Goal: Navigation & Orientation: Find specific page/section

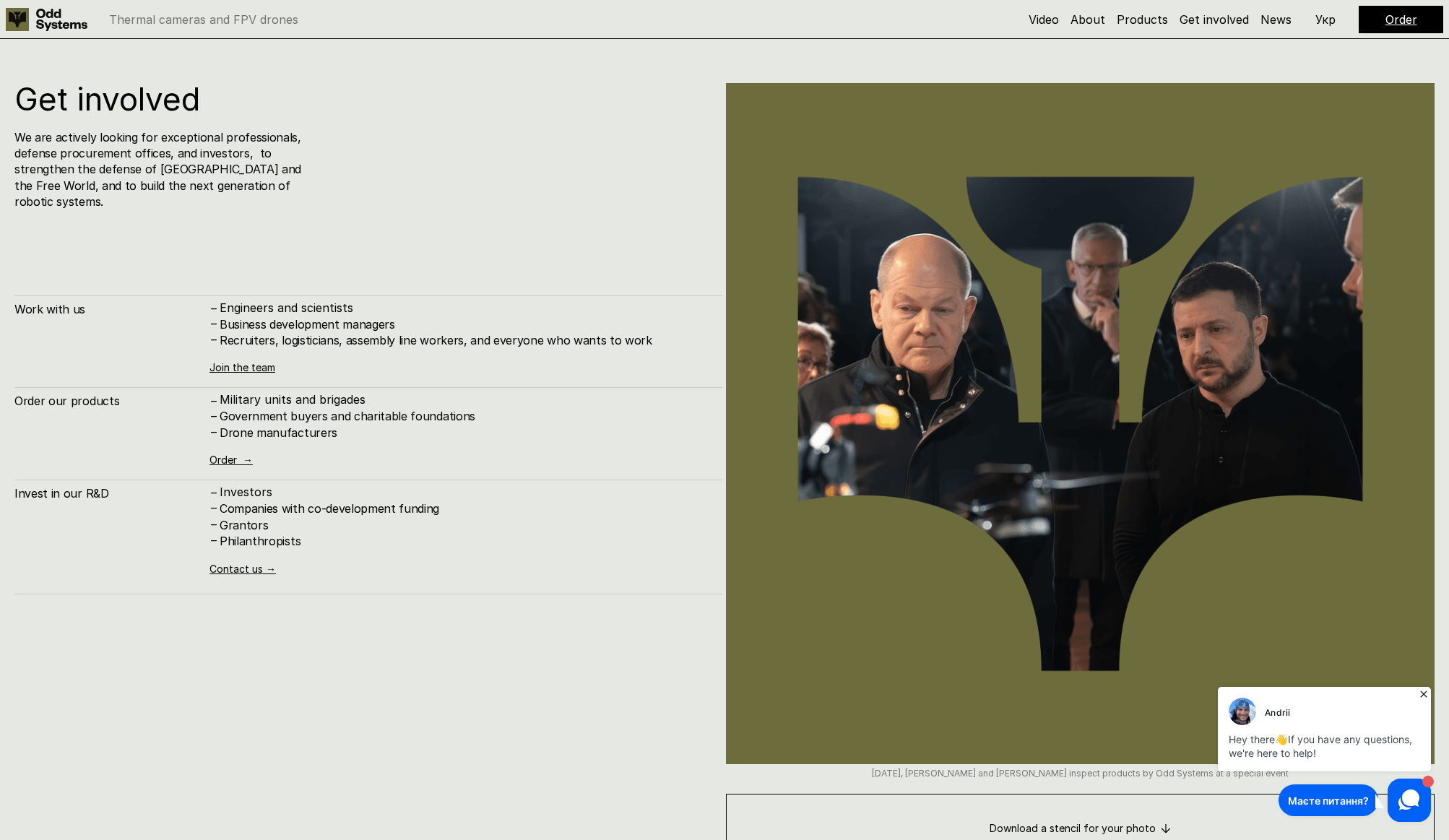
scroll to position [10016, 0]
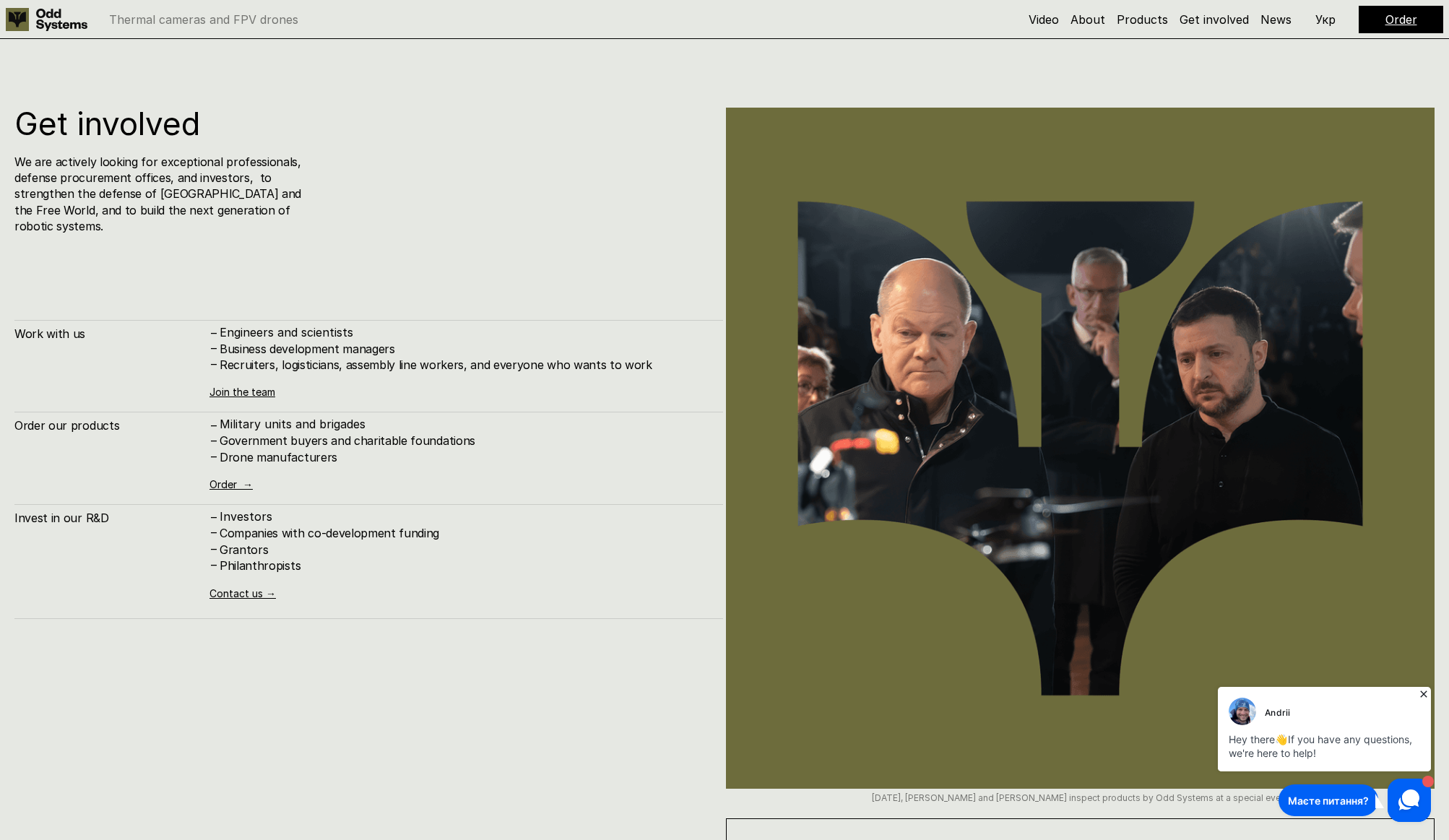
click at [1423, 695] on icon at bounding box center [1423, 694] width 15 height 15
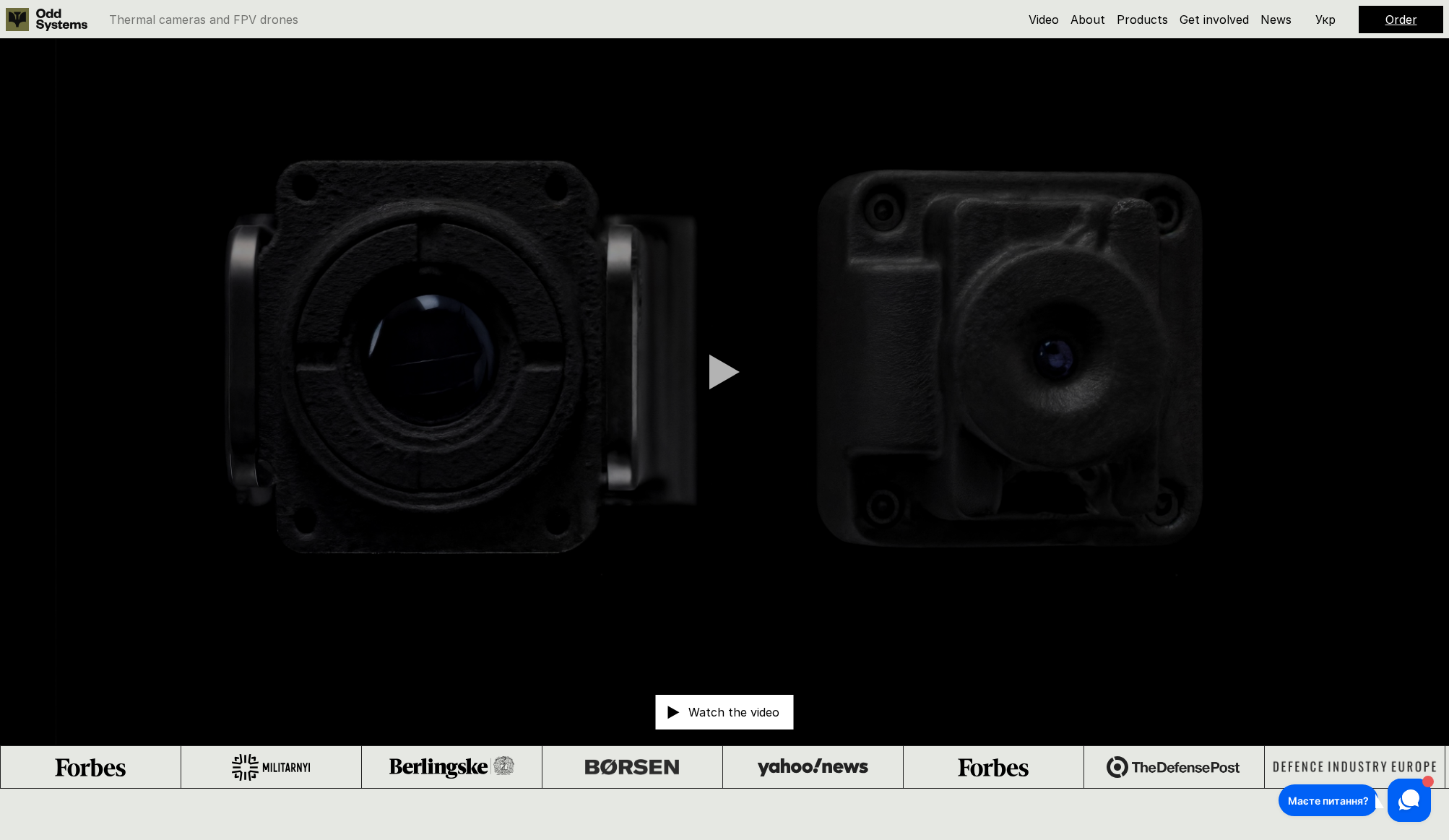
scroll to position [0, 0]
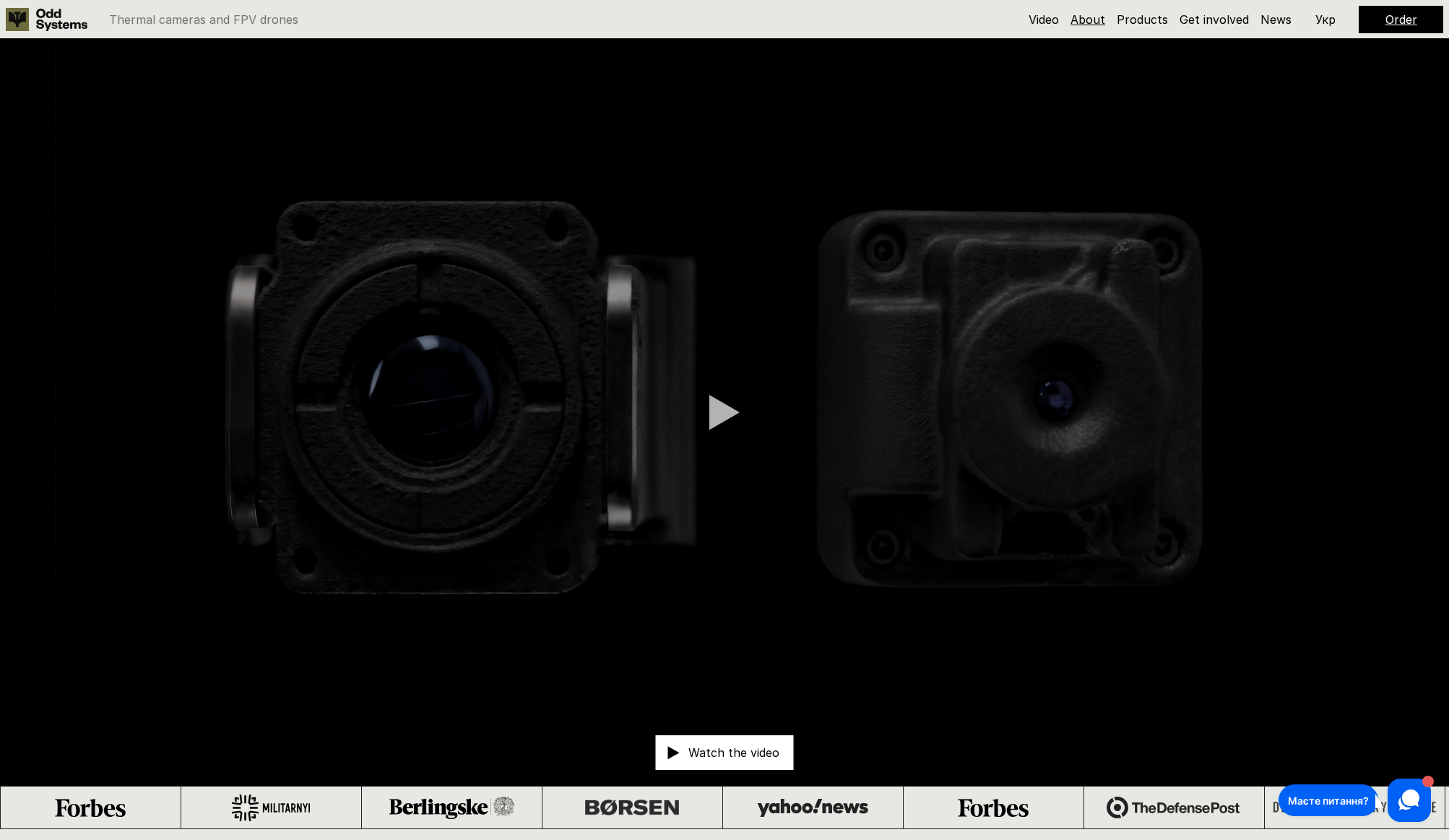
click at [1102, 18] on link "About" at bounding box center [1087, 20] width 34 height 15
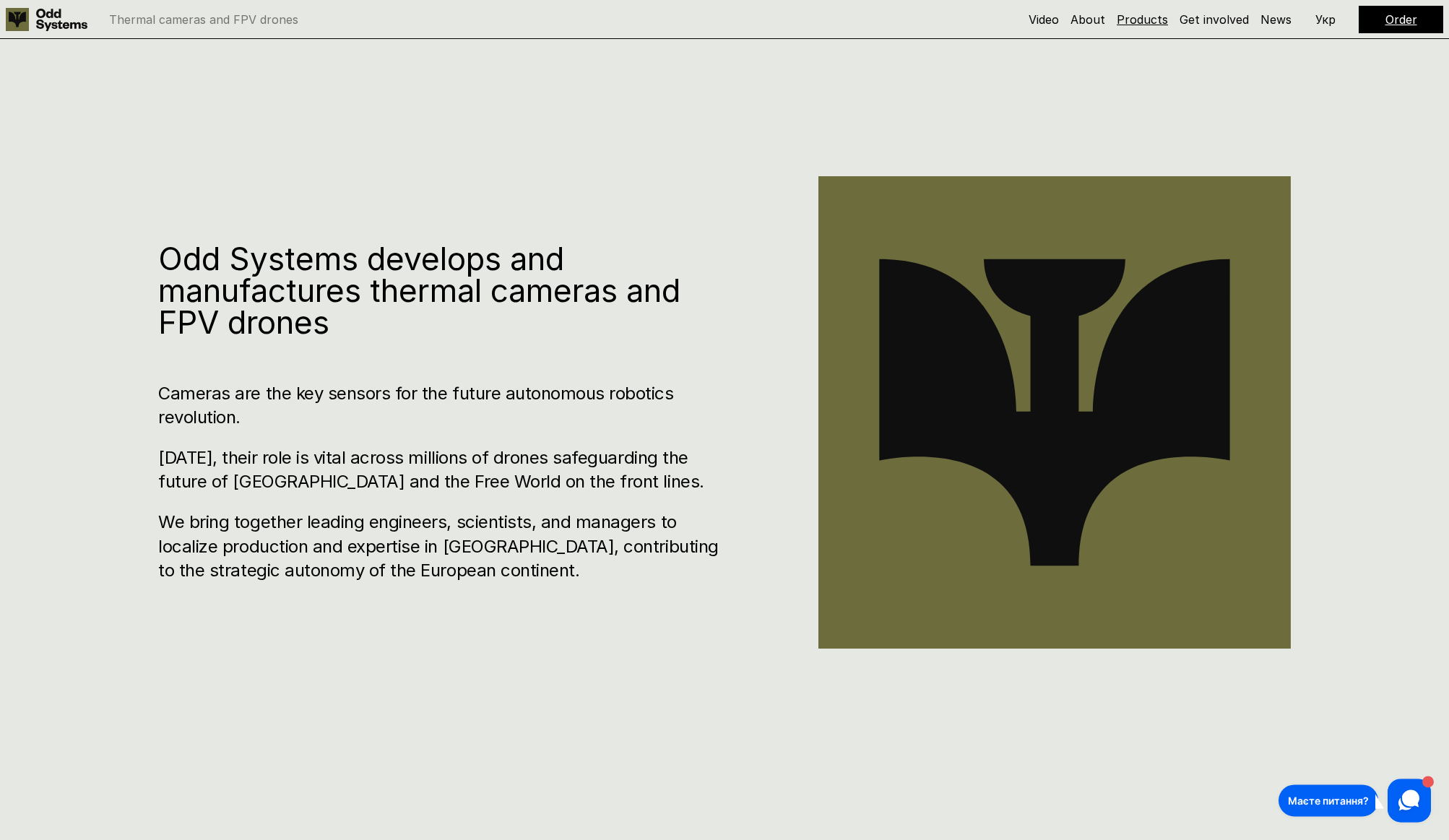
click at [1124, 24] on link "Products" at bounding box center [1142, 20] width 51 height 15
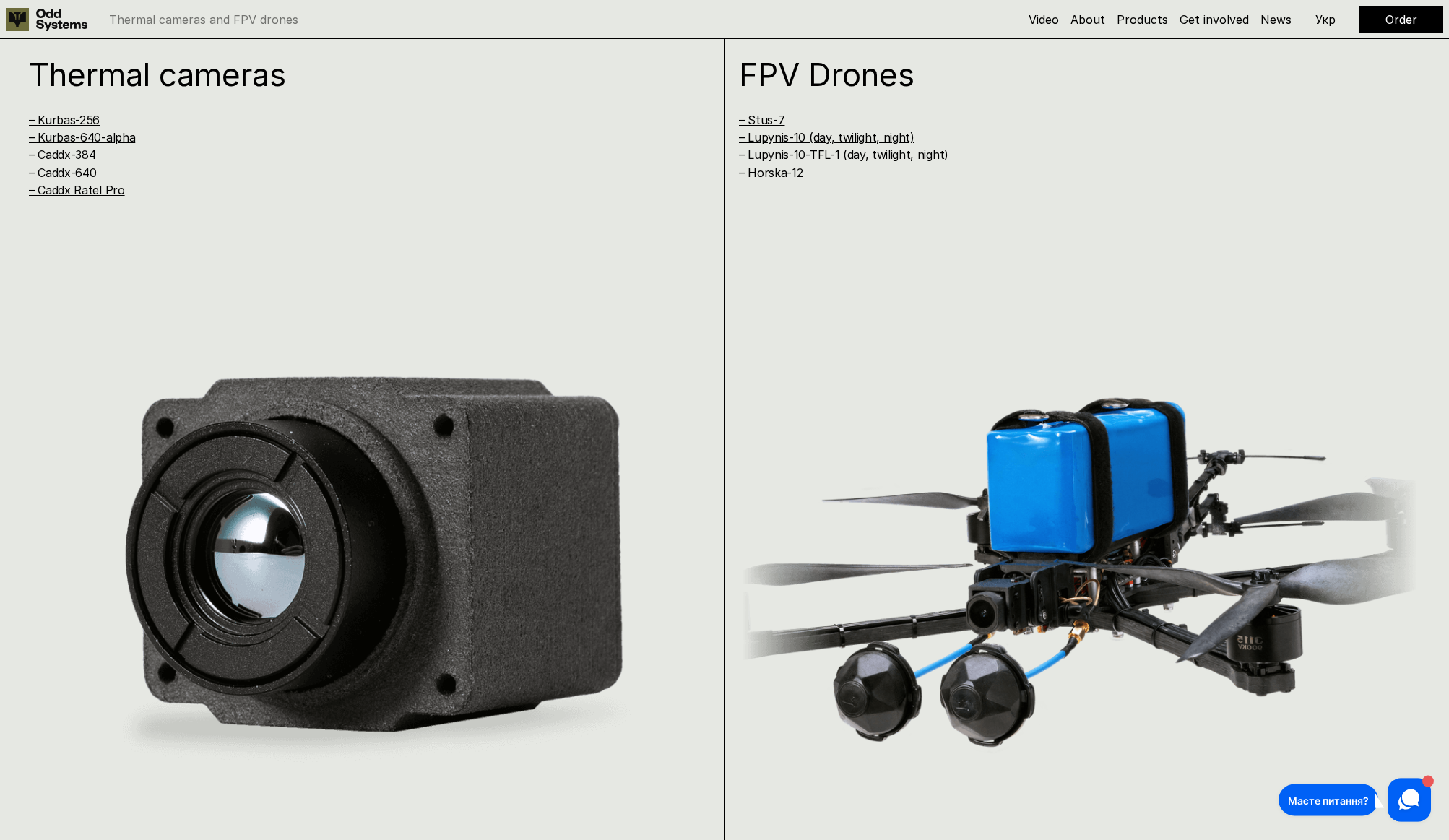
click at [1190, 25] on link "Get involved" at bounding box center [1214, 20] width 70 height 15
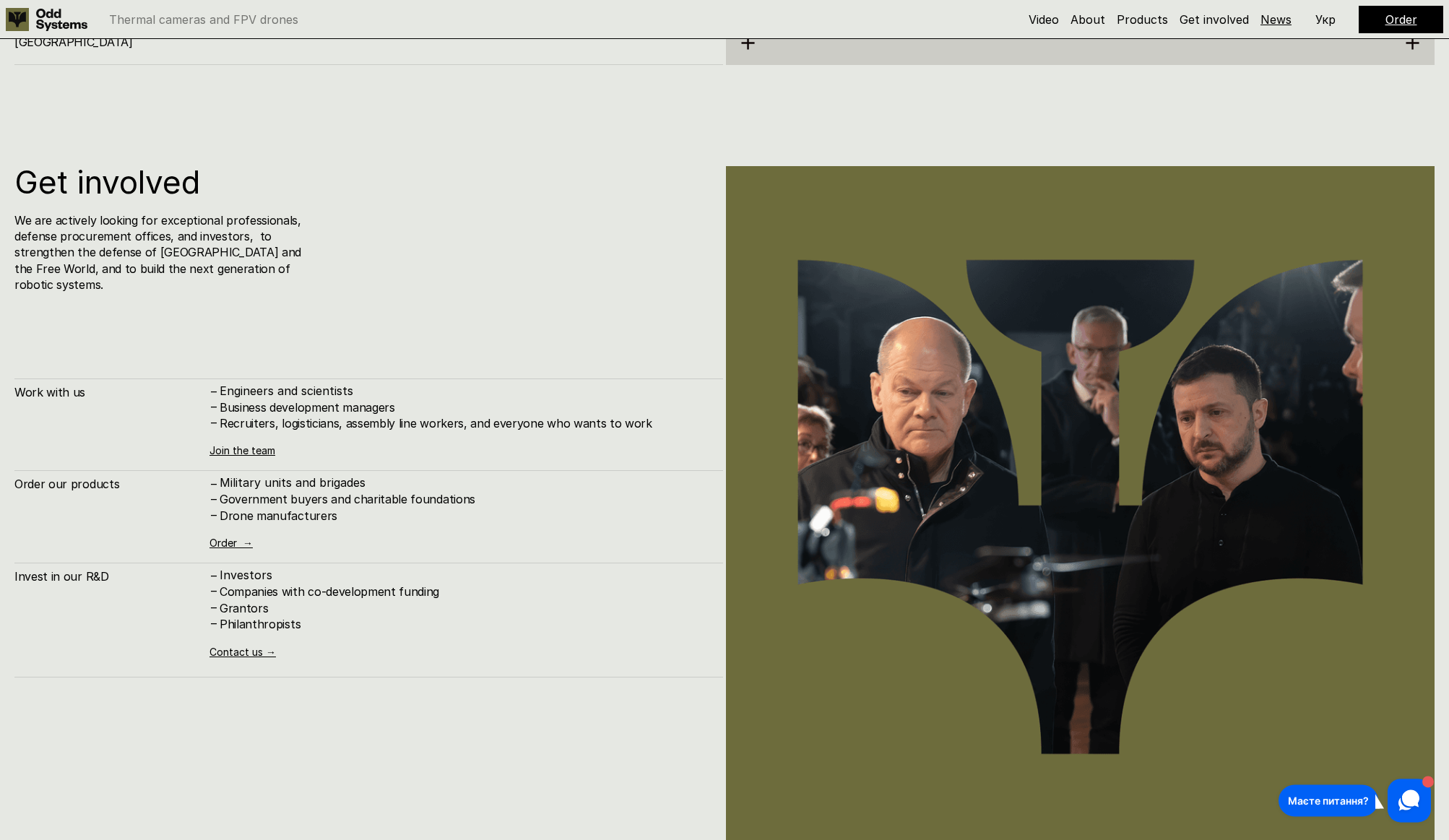
click at [1270, 20] on link "News" at bounding box center [1275, 20] width 31 height 15
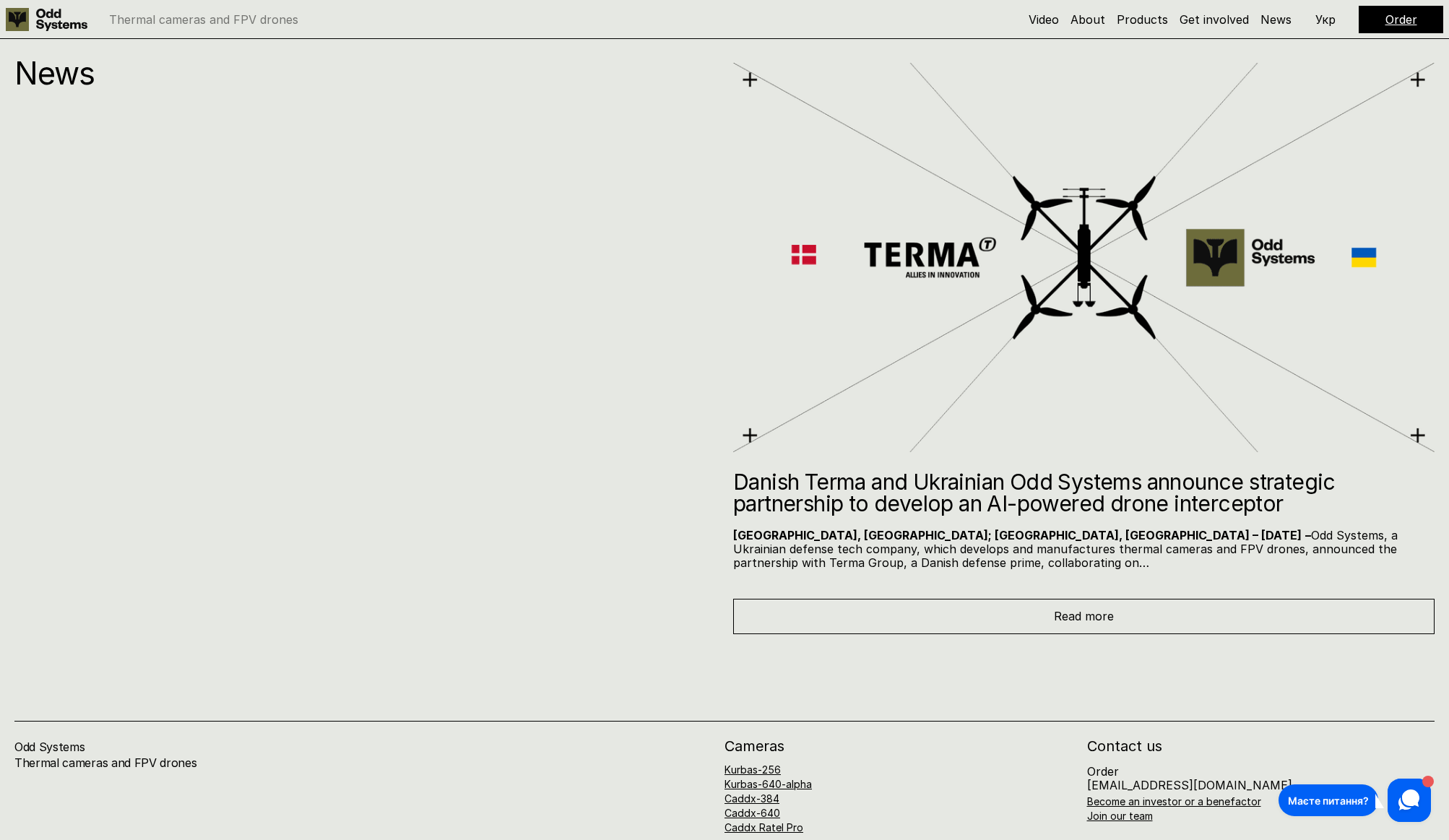
scroll to position [10960, 0]
click at [1324, 21] on p "Укр" at bounding box center [1325, 20] width 21 height 12
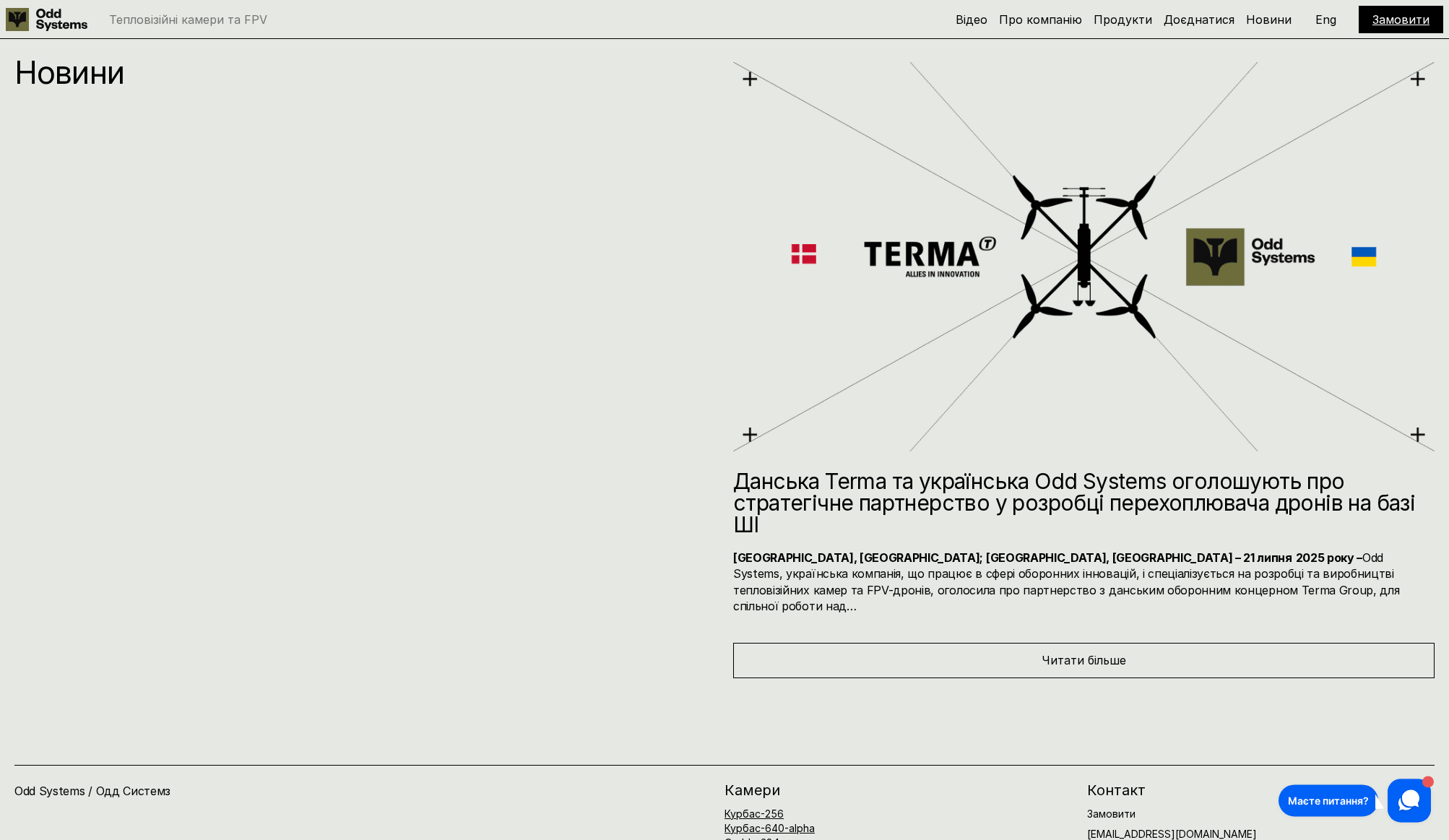
click at [1327, 27] on div "Відео Про компанію Продукти Доєднатися Новини Замовити Eng" at bounding box center [1198, 19] width 487 height 27
click at [1324, 26] on p "Eng" at bounding box center [1325, 20] width 21 height 12
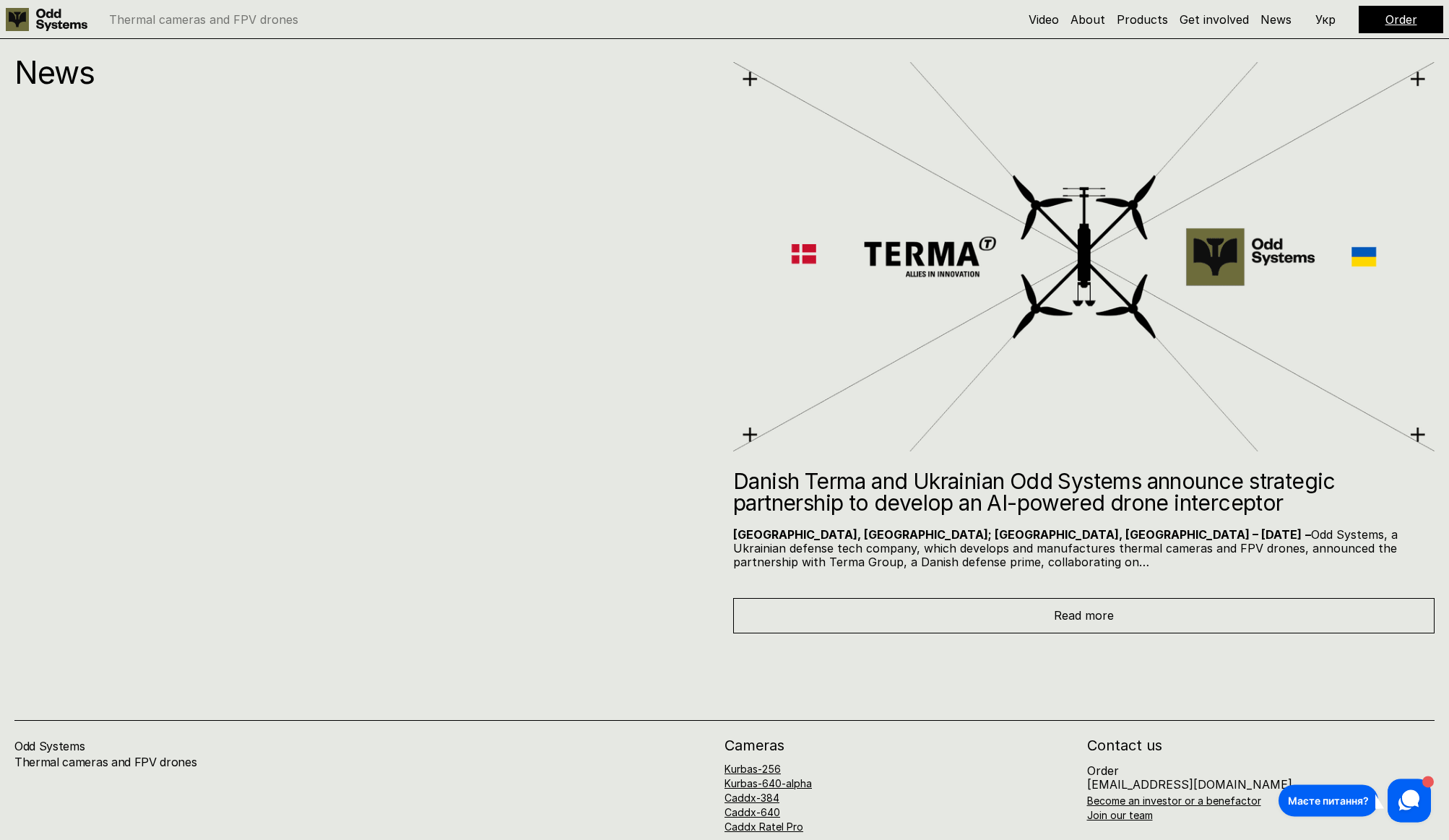
click at [1406, 18] on link "Order" at bounding box center [1401, 20] width 32 height 15
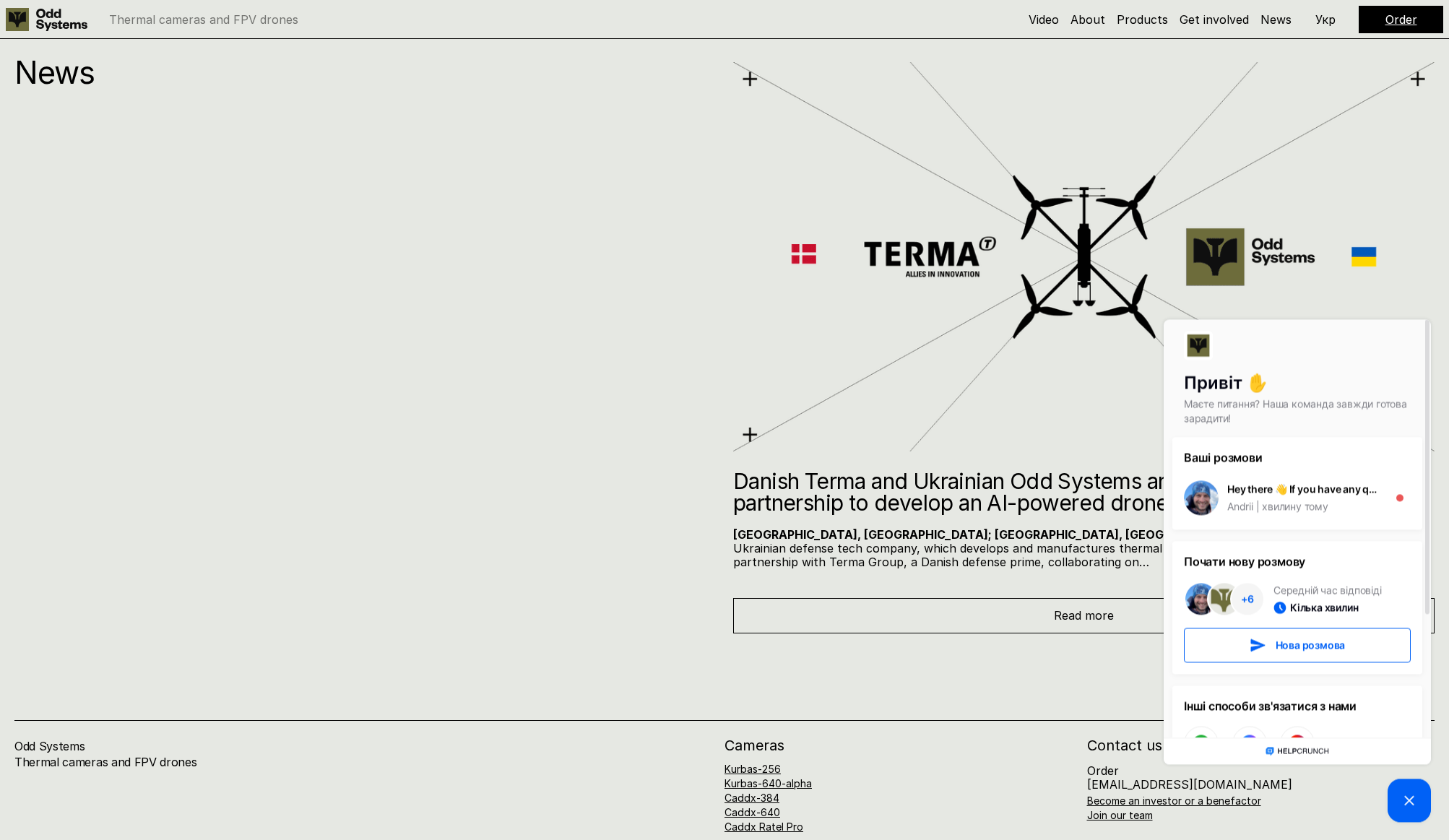
click at [1289, 104] on img at bounding box center [1083, 257] width 701 height 397
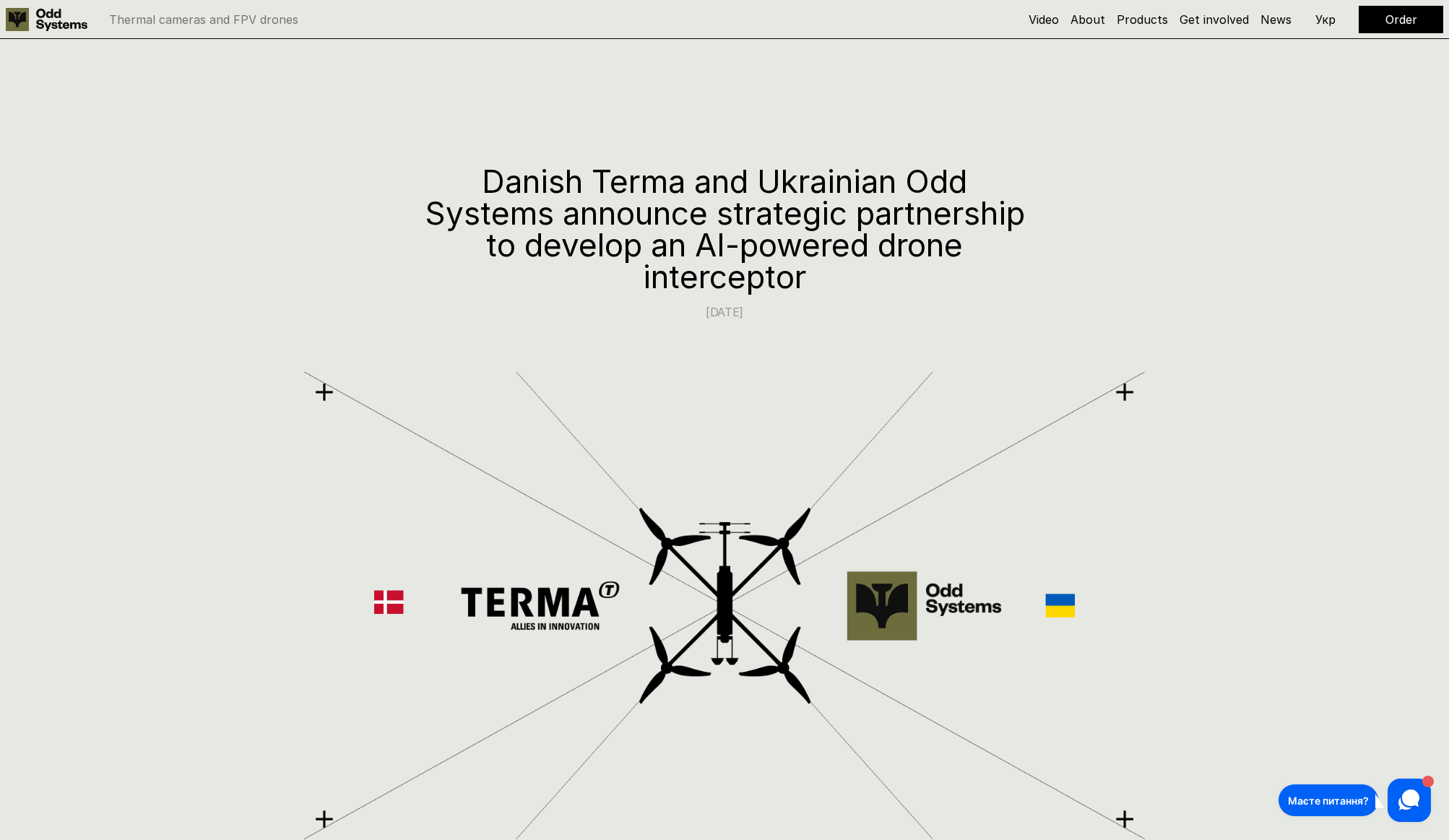
click at [80, 19] on icon at bounding box center [62, 20] width 51 height 23
